Goal: Find specific page/section: Find specific page/section

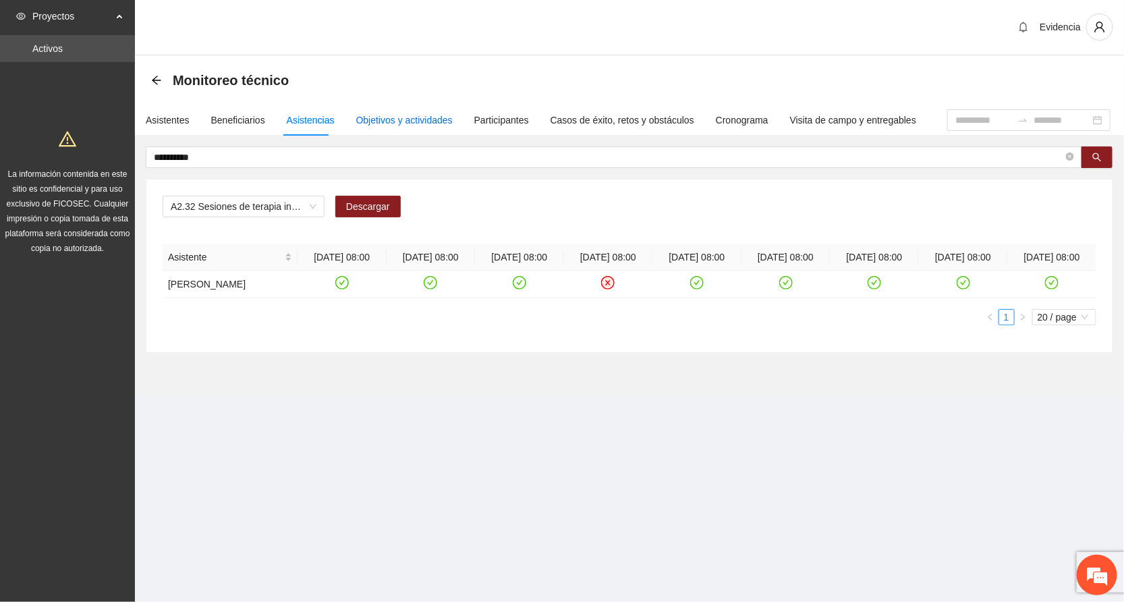
click at [403, 116] on div "Objetivos y actividades" at bounding box center [404, 120] width 96 height 15
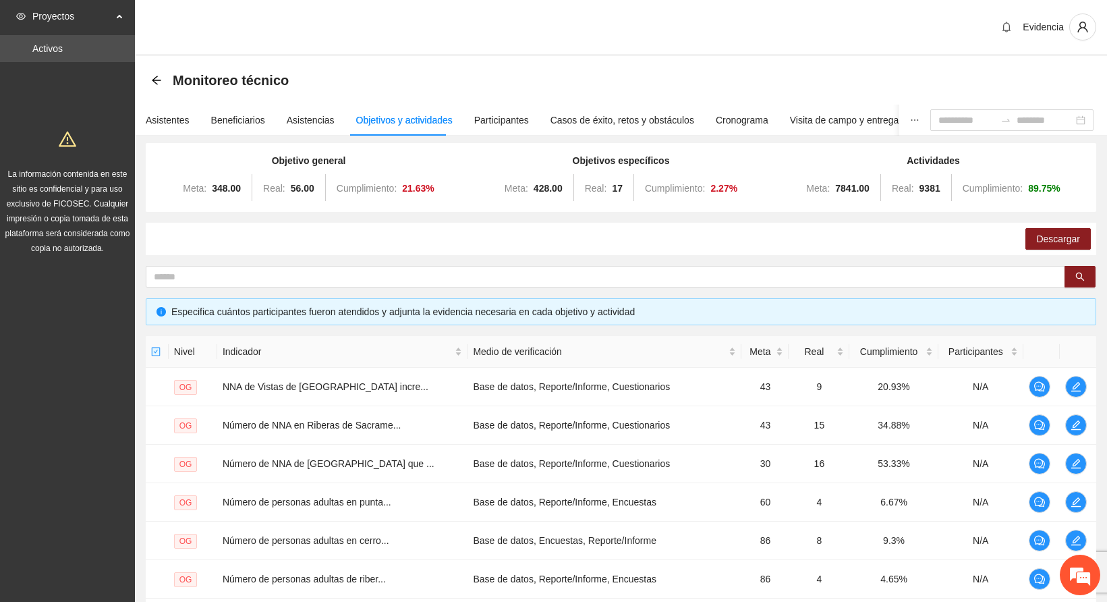
click at [458, 31] on div "Evidencia" at bounding box center [621, 28] width 972 height 56
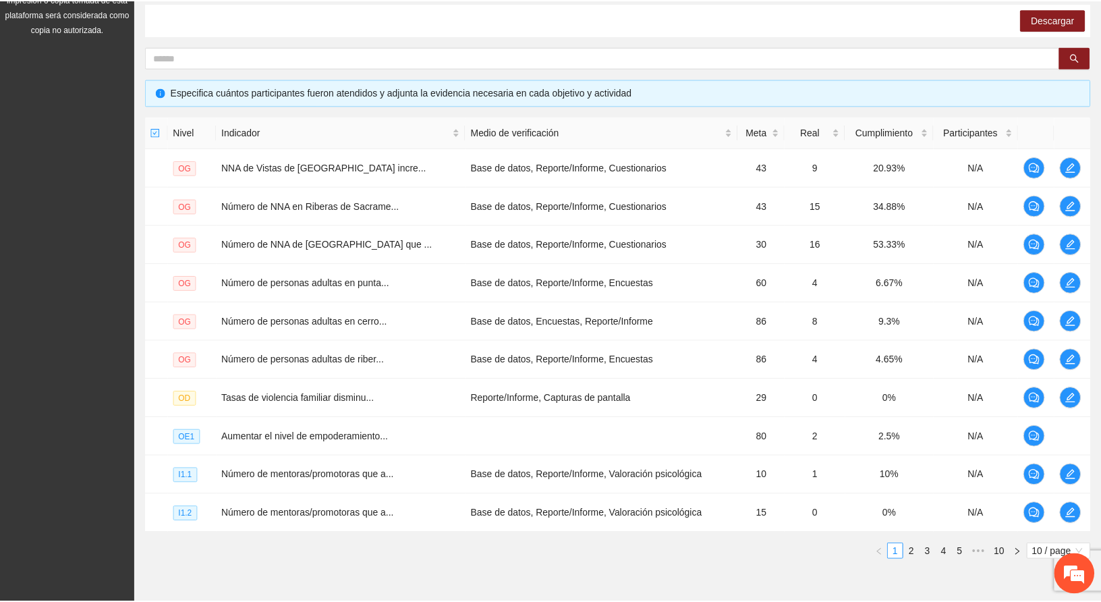
scroll to position [284, 0]
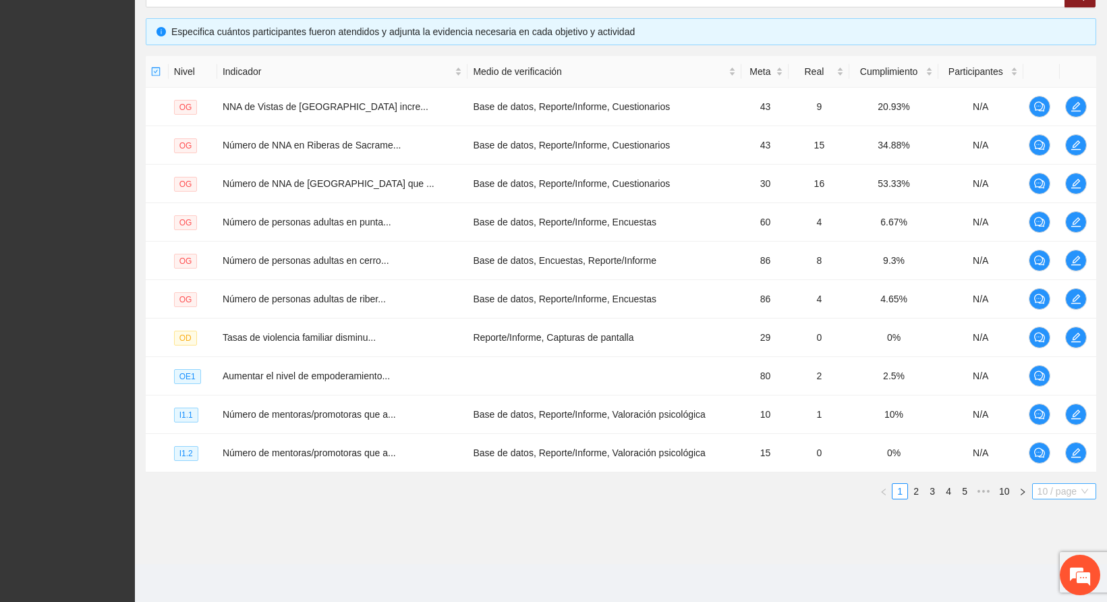
click at [1064, 494] on span "10 / page" at bounding box center [1063, 491] width 53 height 15
click at [1045, 585] on div "100 / page" at bounding box center [1064, 580] width 49 height 15
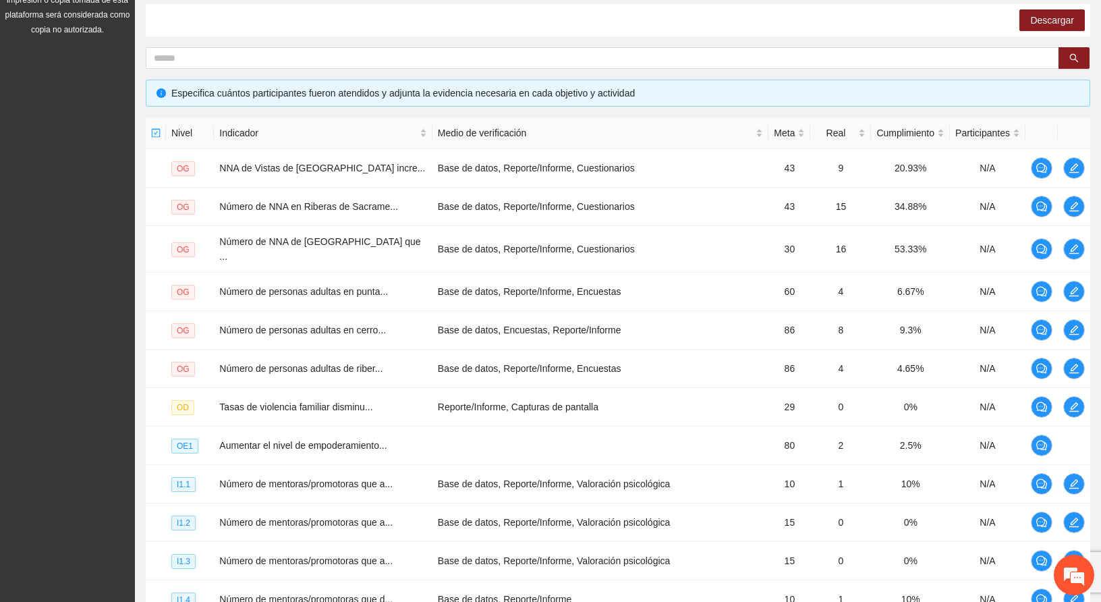
scroll to position [0, 0]
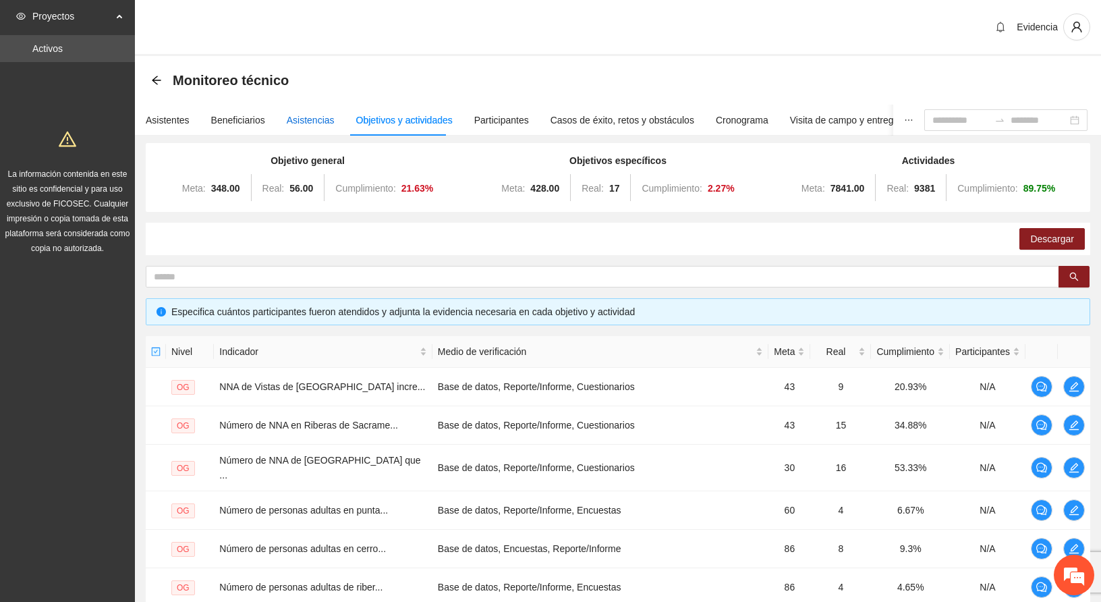
click at [303, 117] on div "Asistencias" at bounding box center [311, 120] width 48 height 15
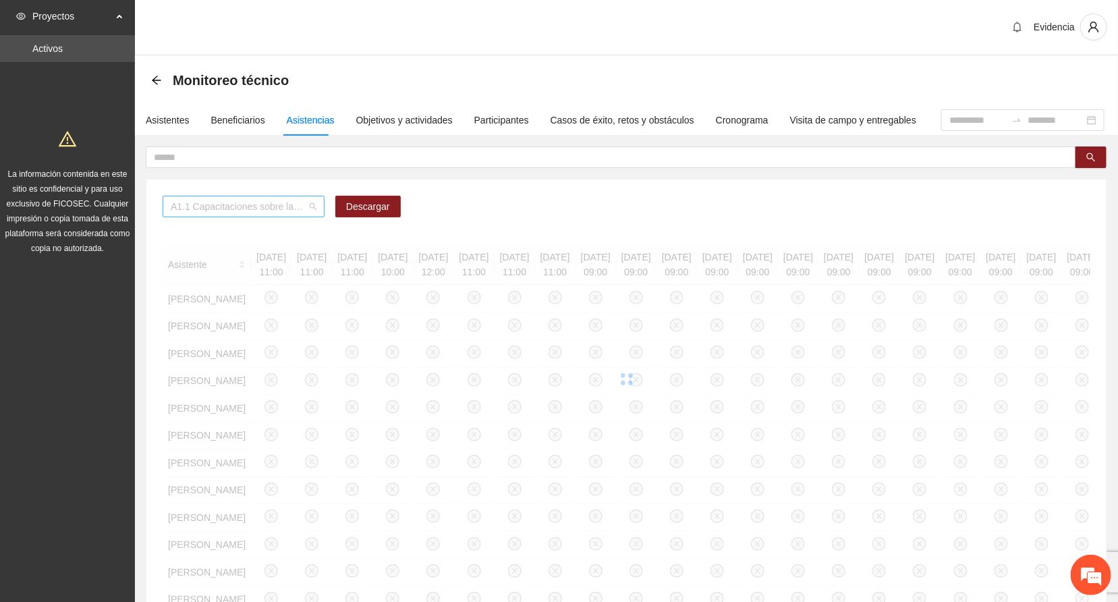
click at [310, 215] on span "A1.1 Capacitaciones sobre la metodología de funcionamiento familiar a promotora…" at bounding box center [244, 206] width 146 height 20
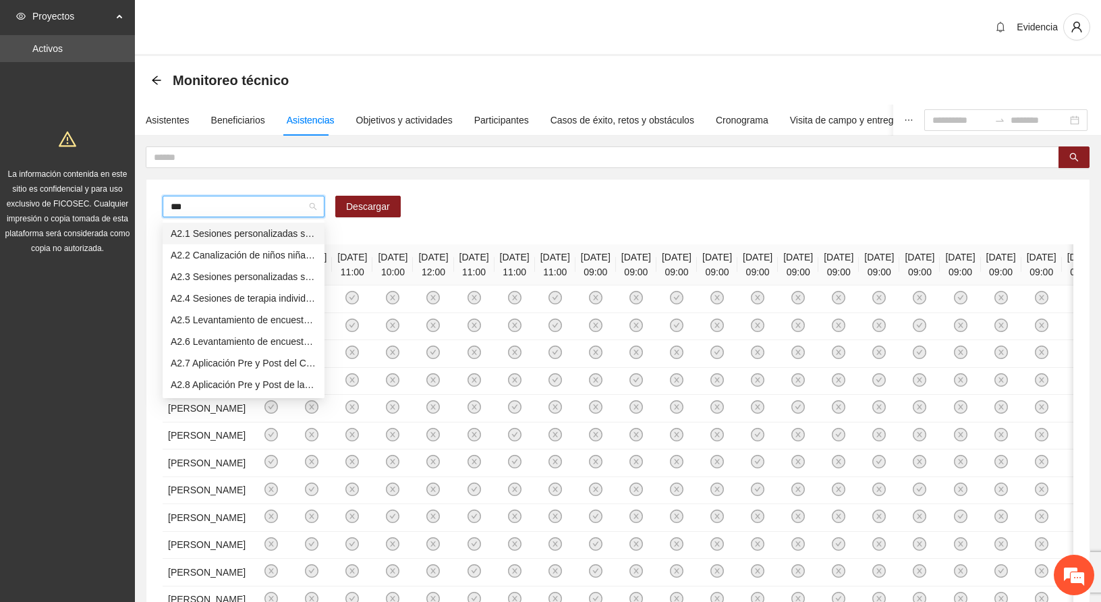
type input "****"
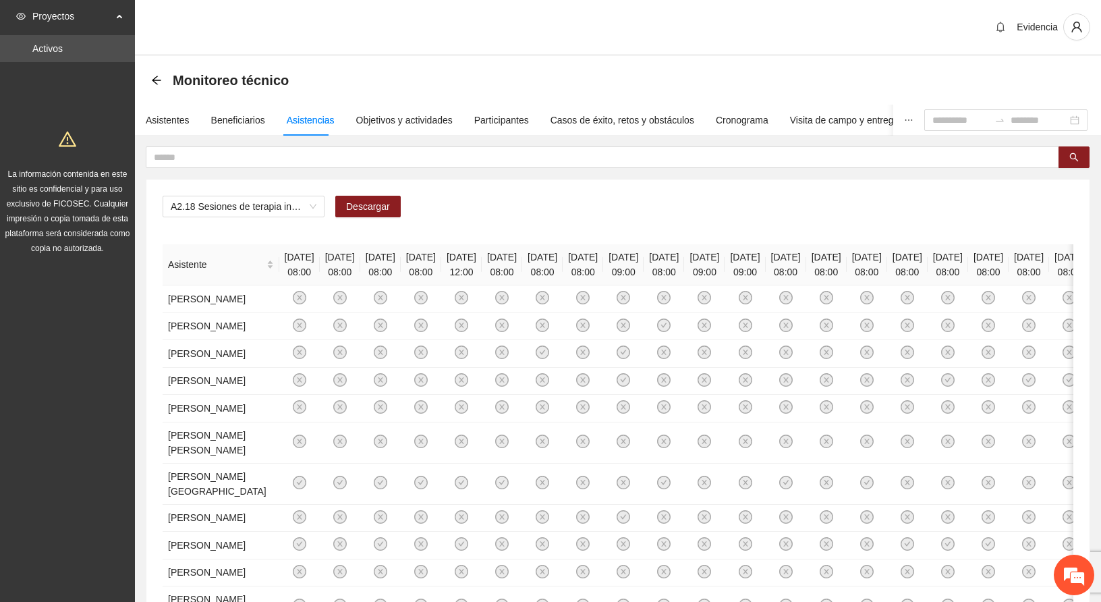
click at [31, 427] on div "Proyectos Activos La información contenida en este sitio es confidencial y para…" at bounding box center [67, 518] width 135 height 1037
click at [932, 126] on input at bounding box center [960, 120] width 57 height 15
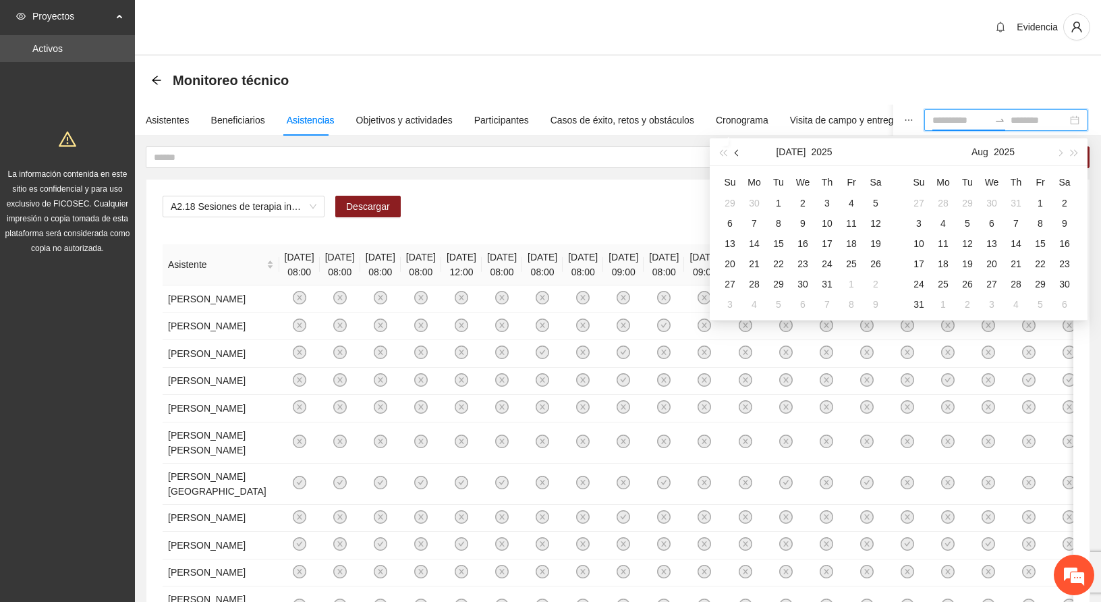
click at [741, 156] on button "button" at bounding box center [737, 151] width 15 height 27
type input "**********"
click at [828, 198] on div "1" at bounding box center [827, 203] width 16 height 16
type input "**********"
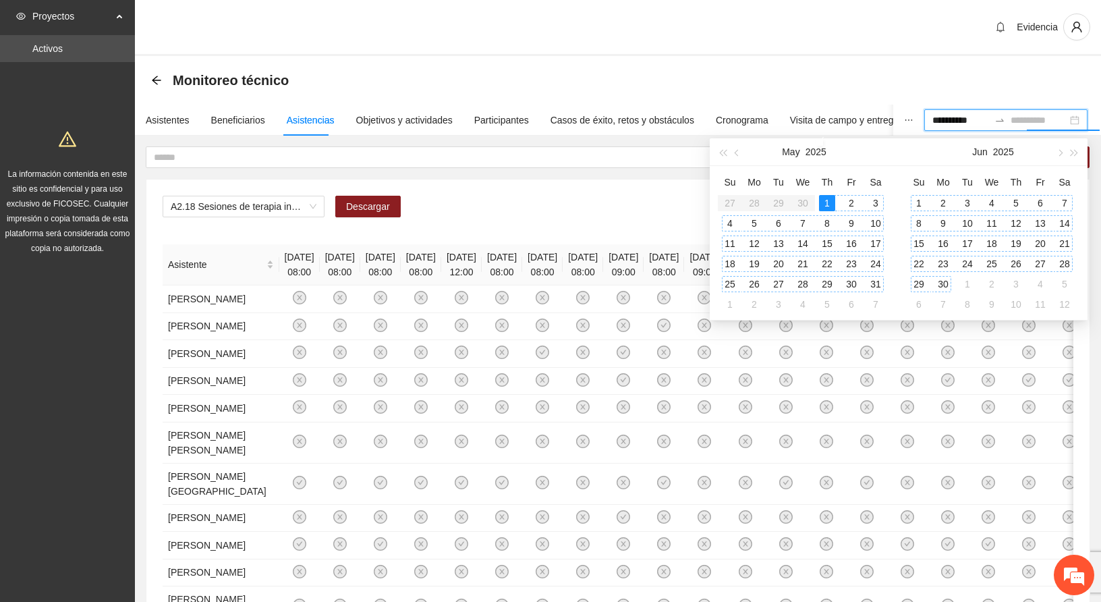
type input "**********"
click at [944, 286] on div "30" at bounding box center [943, 284] width 16 height 16
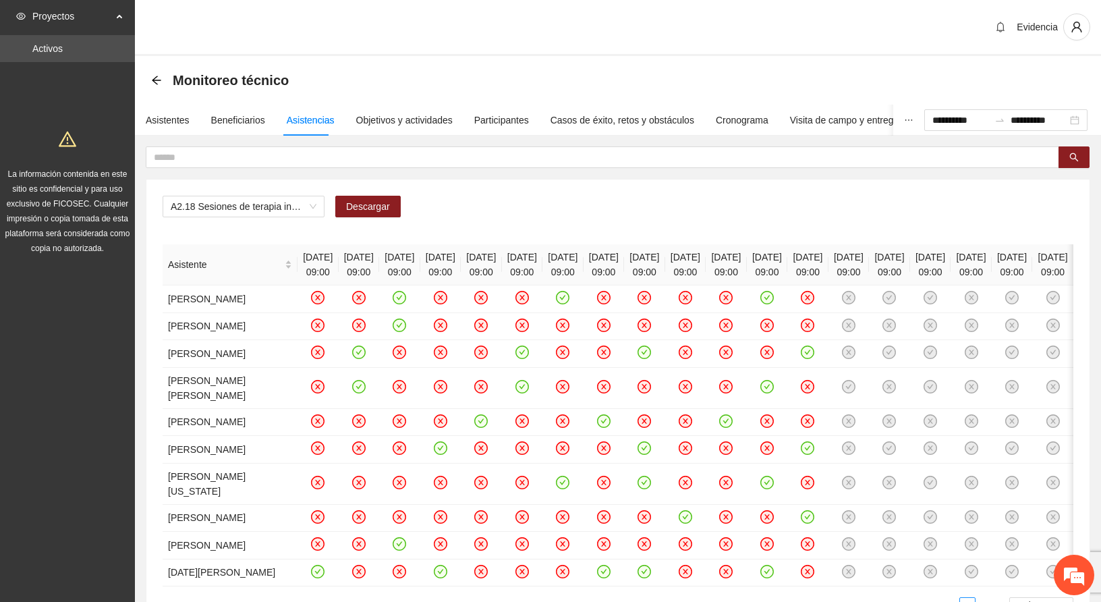
click at [910, 37] on div "Evidencia" at bounding box center [618, 28] width 966 height 56
drag, startPoint x: 156, startPoint y: 298, endPoint x: 413, endPoint y: 351, distance: 261.6
click at [413, 351] on div "A2.18 Sesiones de terapia individual para madres, padres, tutor o tutora de fam…" at bounding box center [617, 409] width 943 height 461
click at [486, 12] on div "Evidencia" at bounding box center [618, 28] width 966 height 56
